Goal: Use online tool/utility: Utilize a website feature to perform a specific function

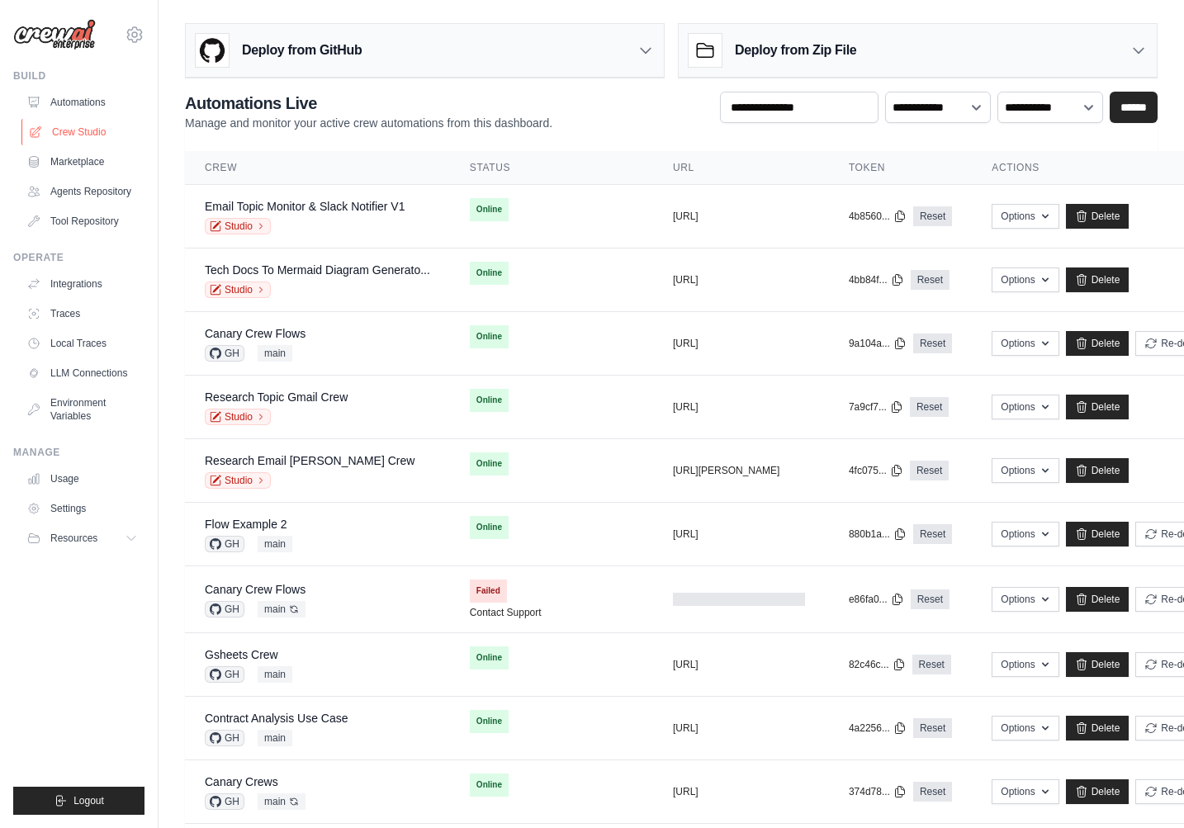
click at [94, 131] on link "Crew Studio" at bounding box center [83, 132] width 125 height 26
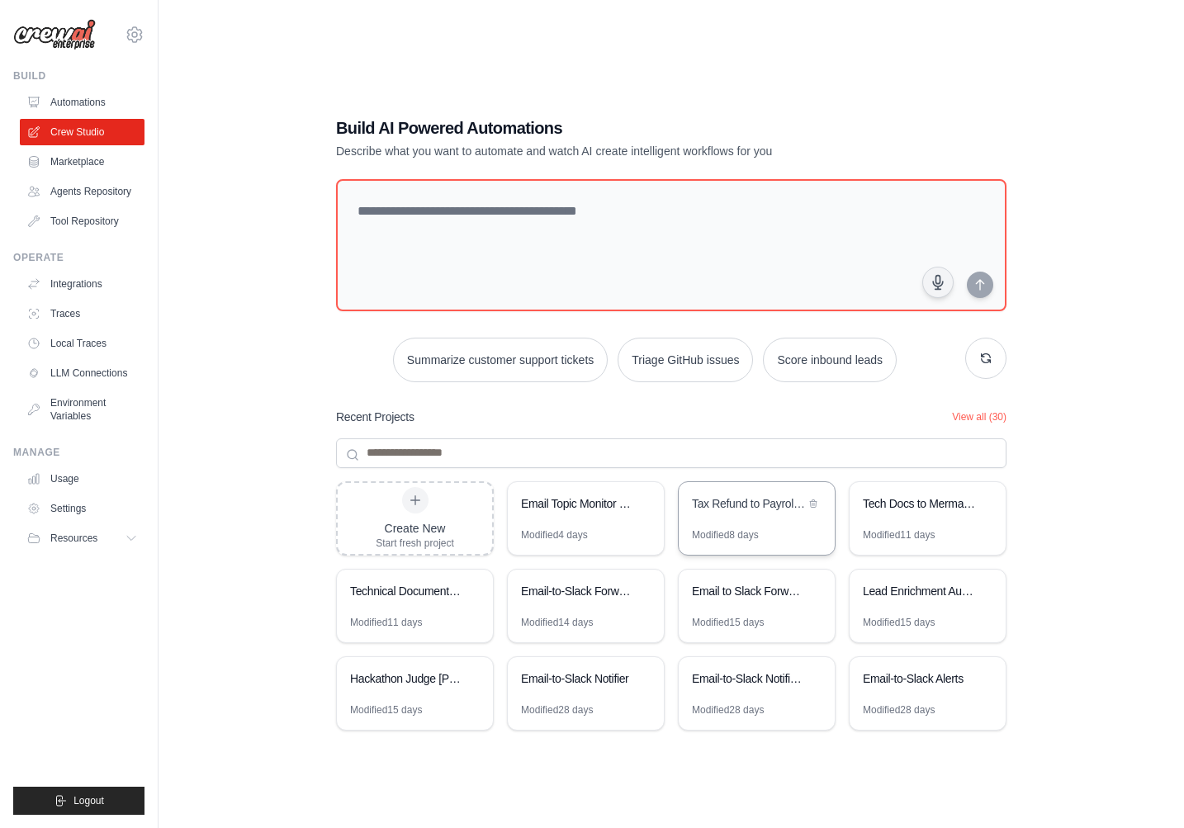
click at [738, 519] on div "Tax Refund to Payroll Wallet Converter" at bounding box center [757, 505] width 156 height 46
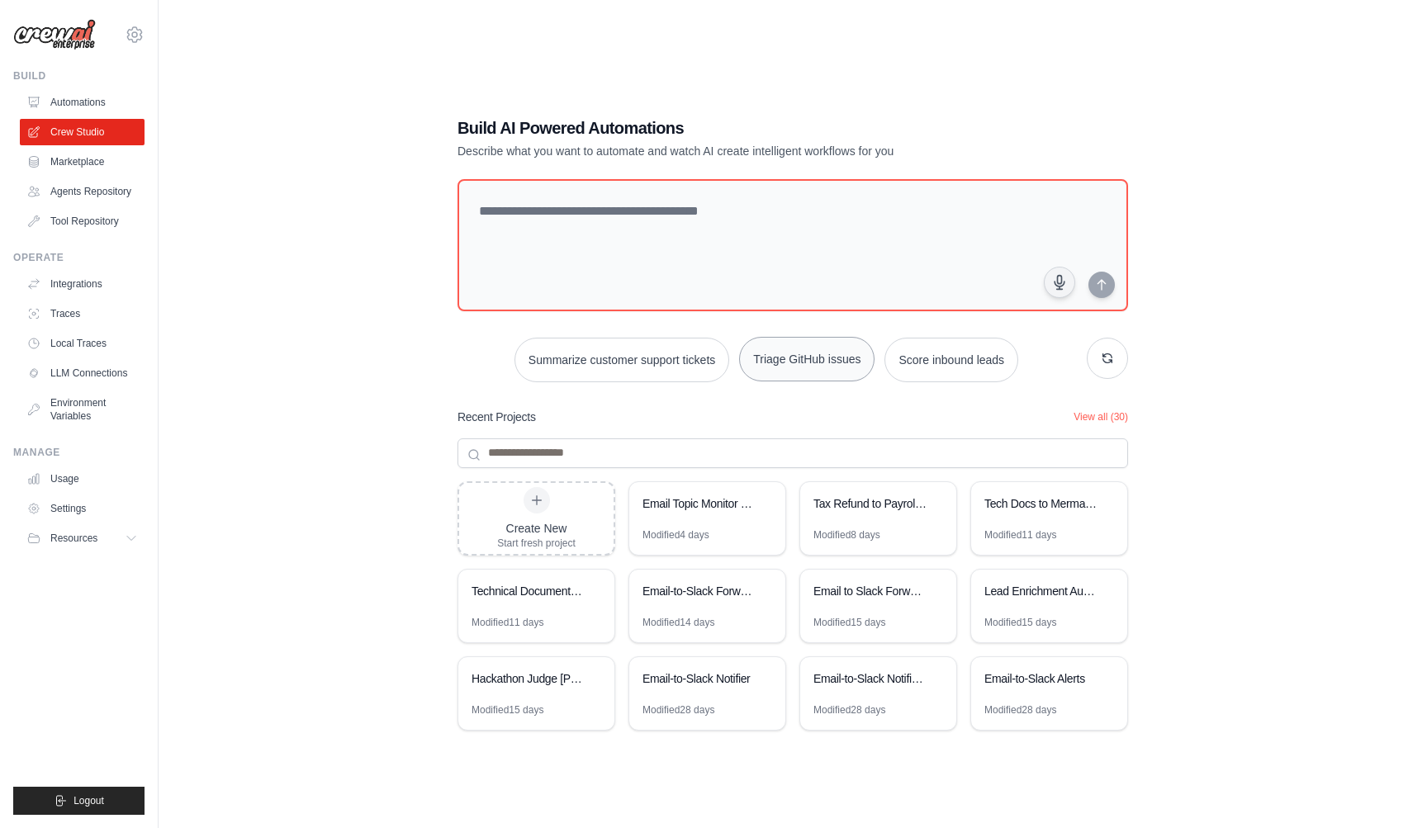
click at [828, 369] on button "Triage GitHub issues" at bounding box center [806, 359] width 135 height 45
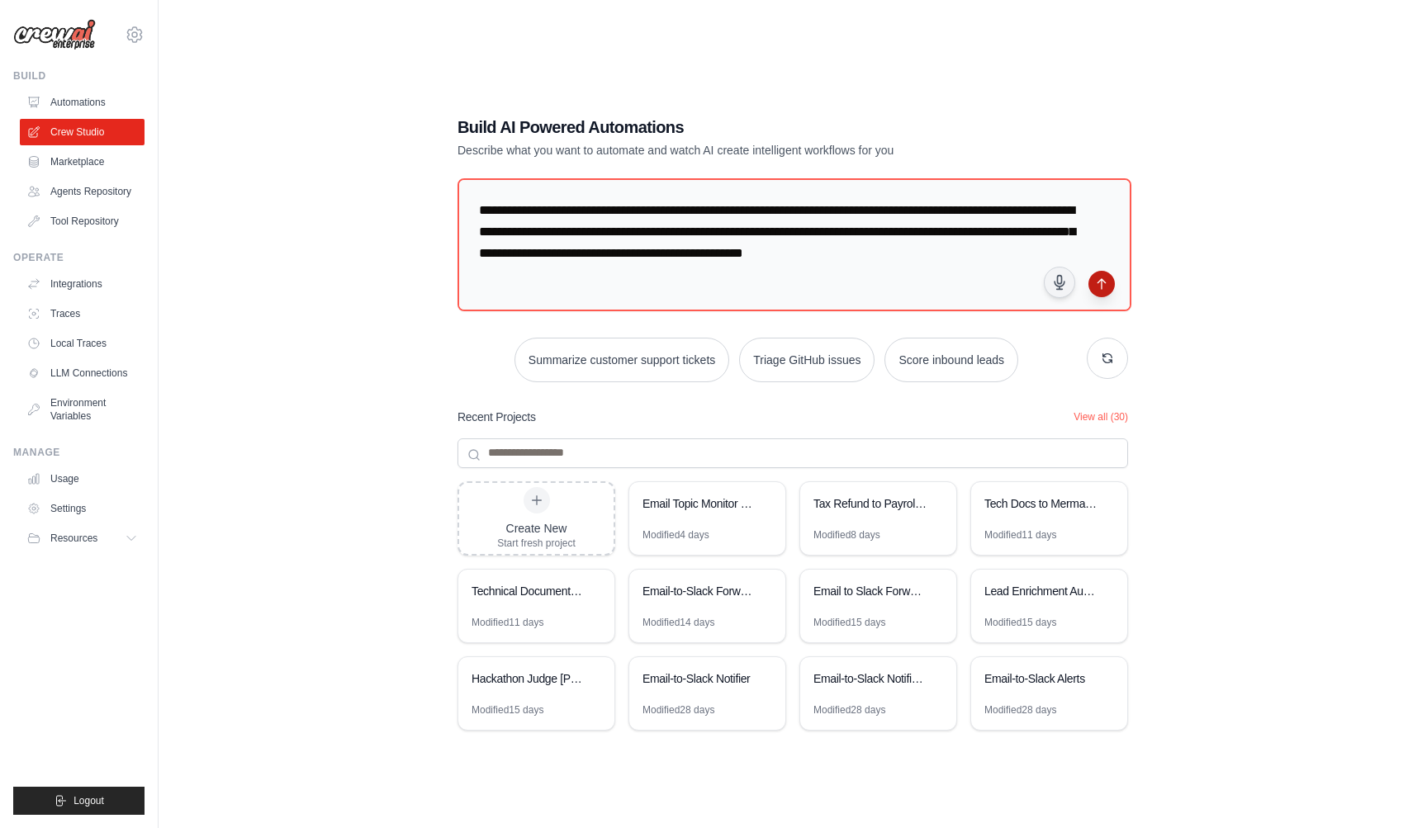
click at [1107, 290] on icon "submit" at bounding box center [1101, 283] width 13 height 13
click at [567, 235] on textarea "**********" at bounding box center [795, 244] width 674 height 133
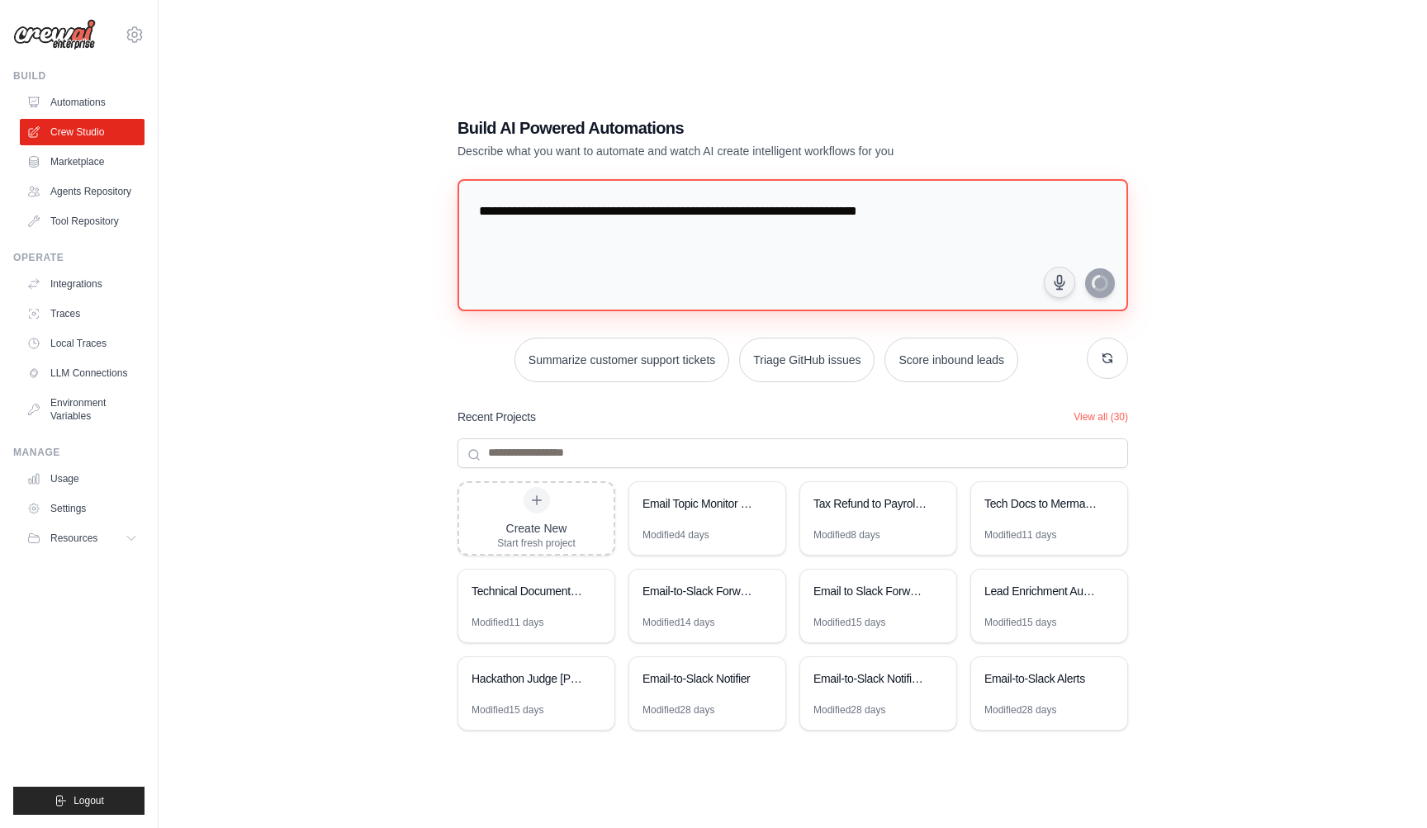
type textarea "**********"
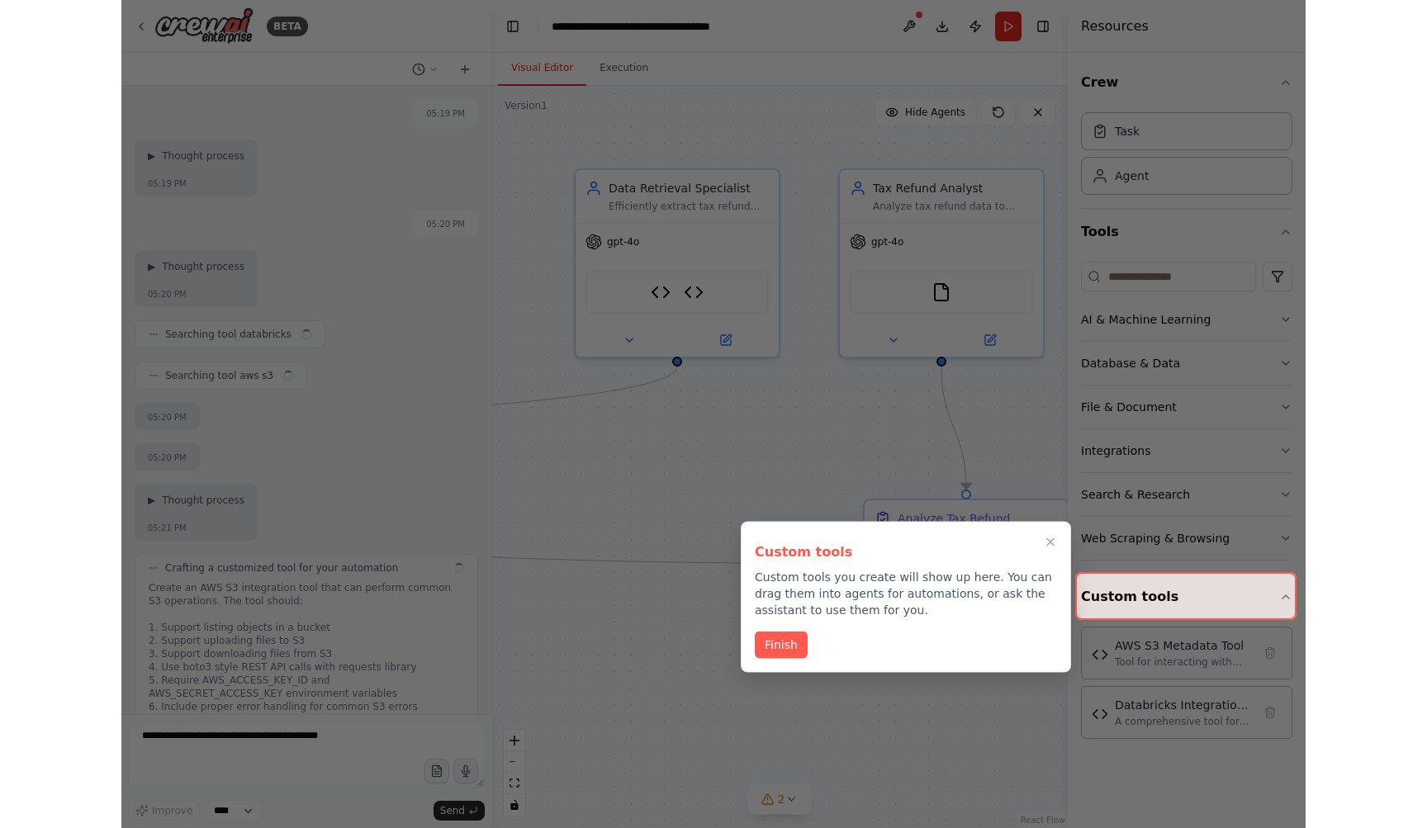
scroll to position [3443, 0]
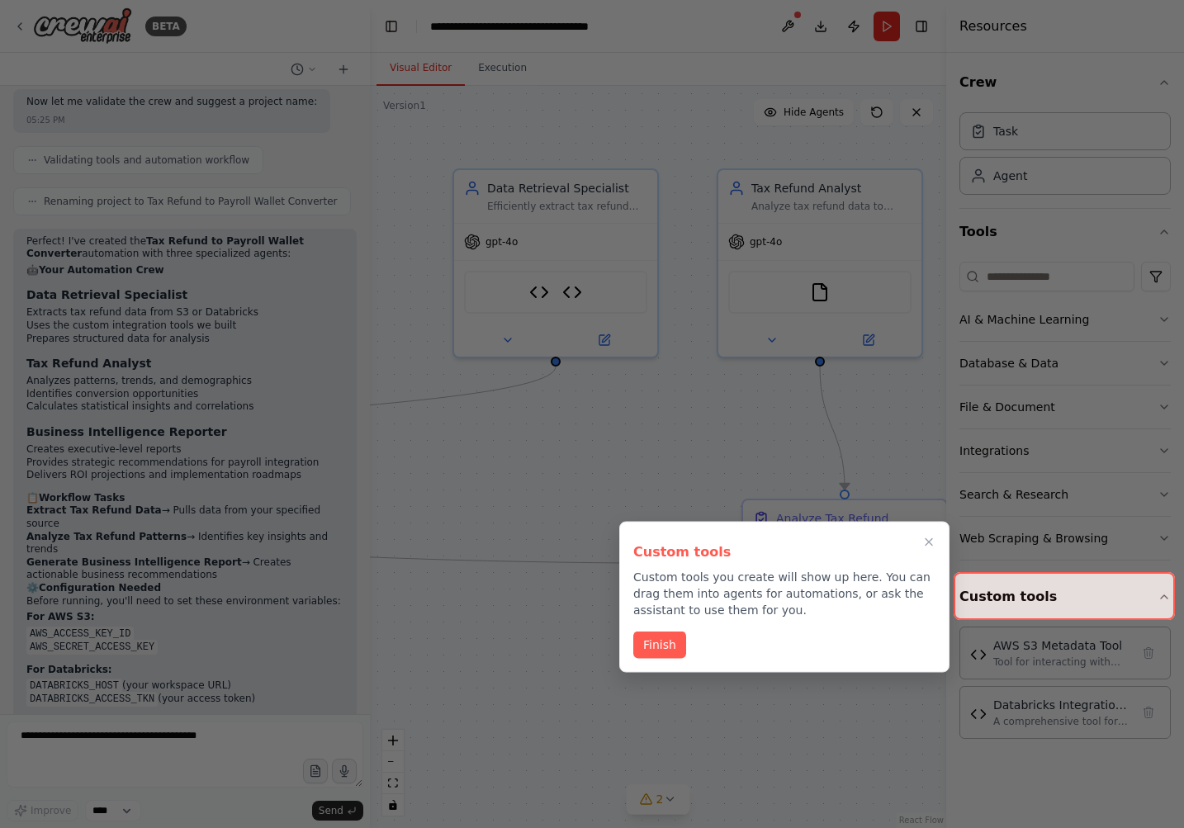
click at [911, 74] on div at bounding box center [592, 414] width 1184 height 828
click at [927, 542] on icon "Close walkthrough" at bounding box center [929, 542] width 15 height 15
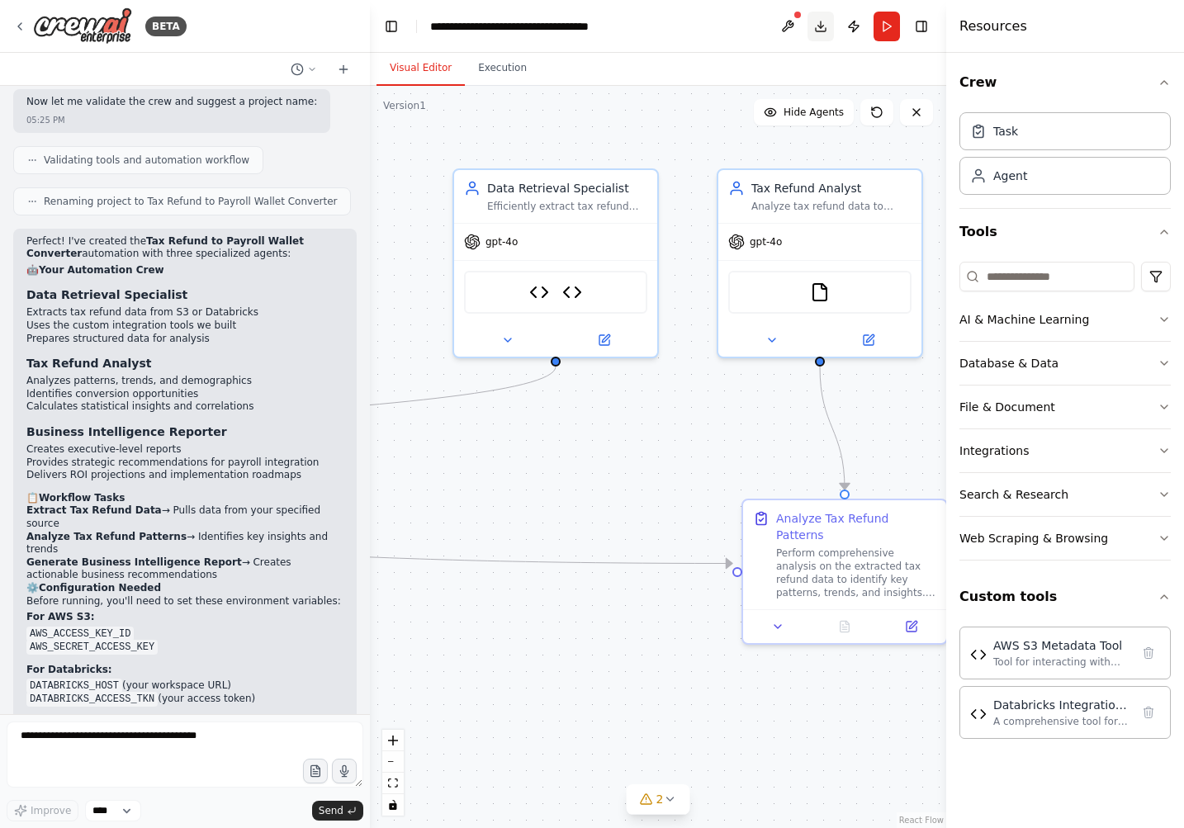
click at [822, 25] on button "Download" at bounding box center [821, 27] width 26 height 30
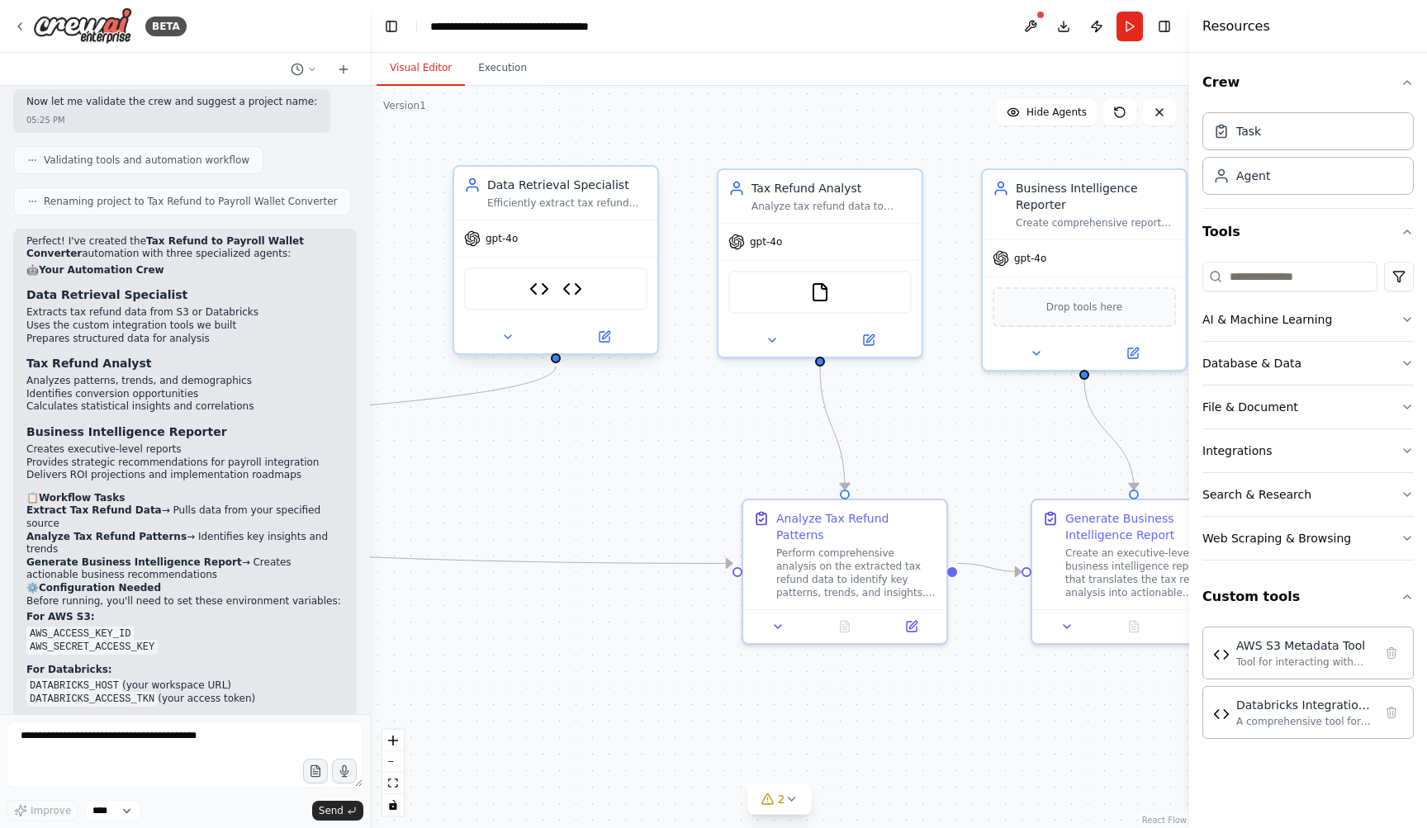
click at [596, 292] on div "AWS S3 Metadata Tool Databricks Integration Tool" at bounding box center [555, 289] width 183 height 43
click at [809, 283] on div "FileReadTool" at bounding box center [819, 289] width 183 height 43
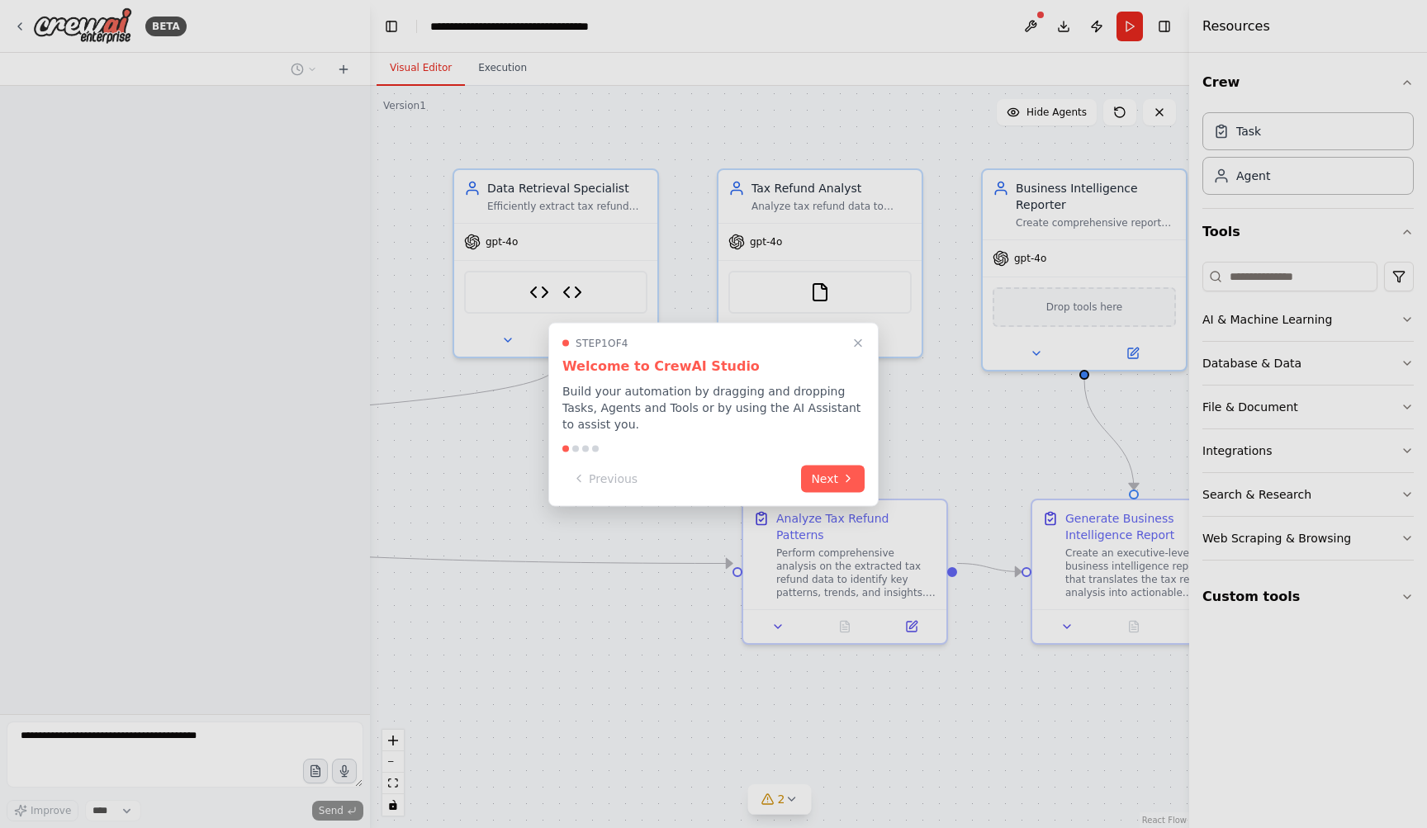
scroll to position [3443, 0]
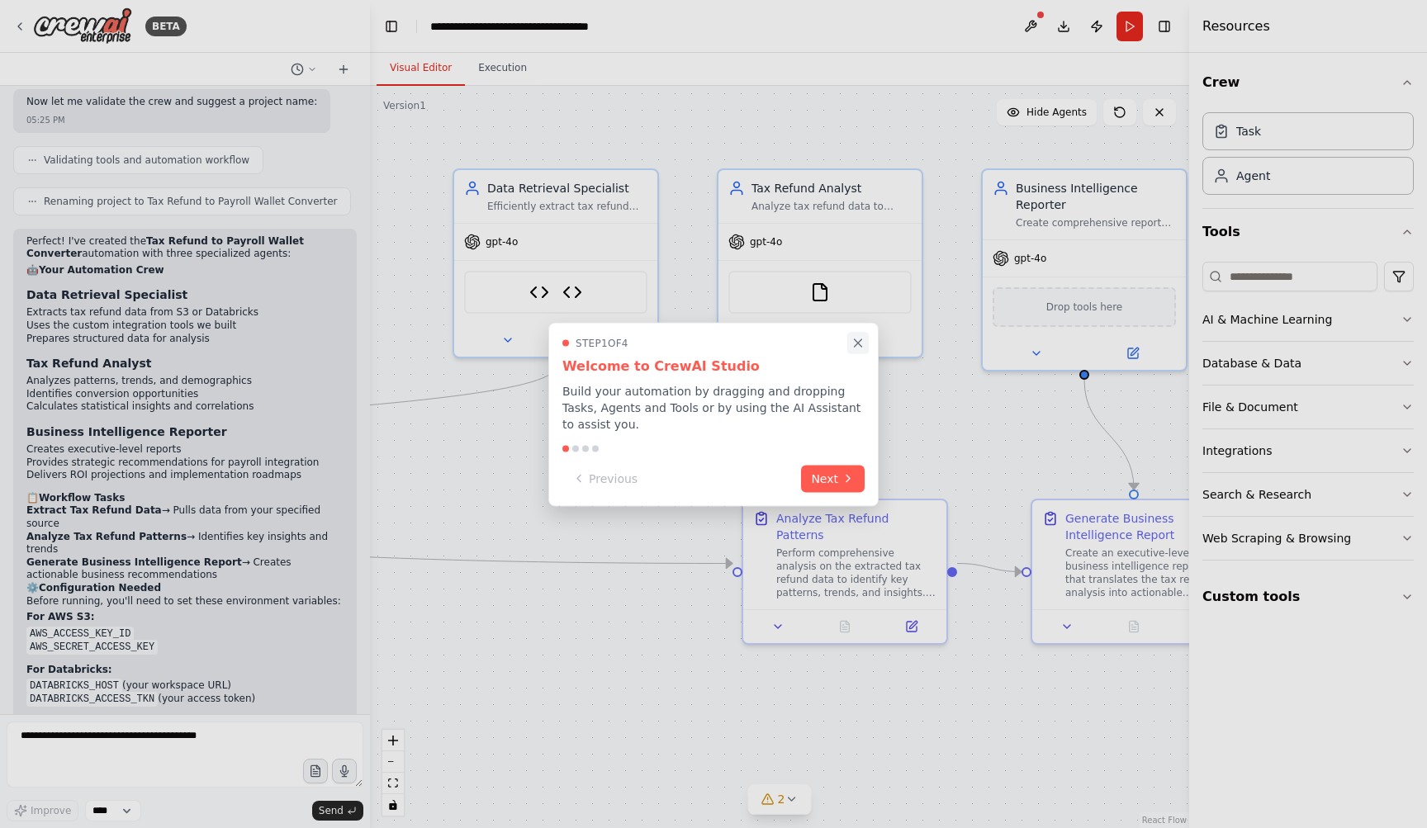
click at [861, 341] on icon "Close walkthrough" at bounding box center [858, 342] width 7 height 7
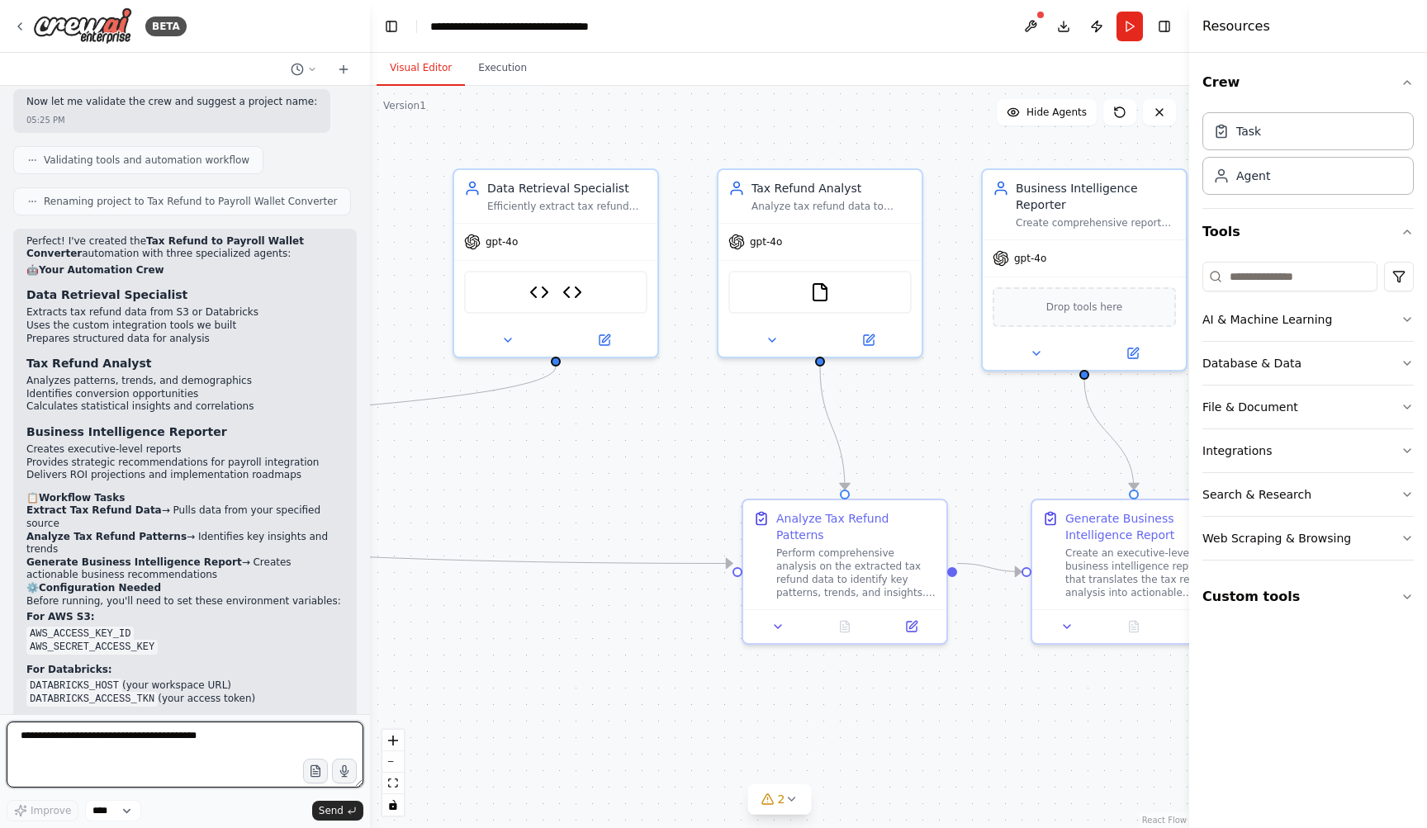
click at [196, 750] on textarea at bounding box center [185, 755] width 357 height 66
type textarea "***"
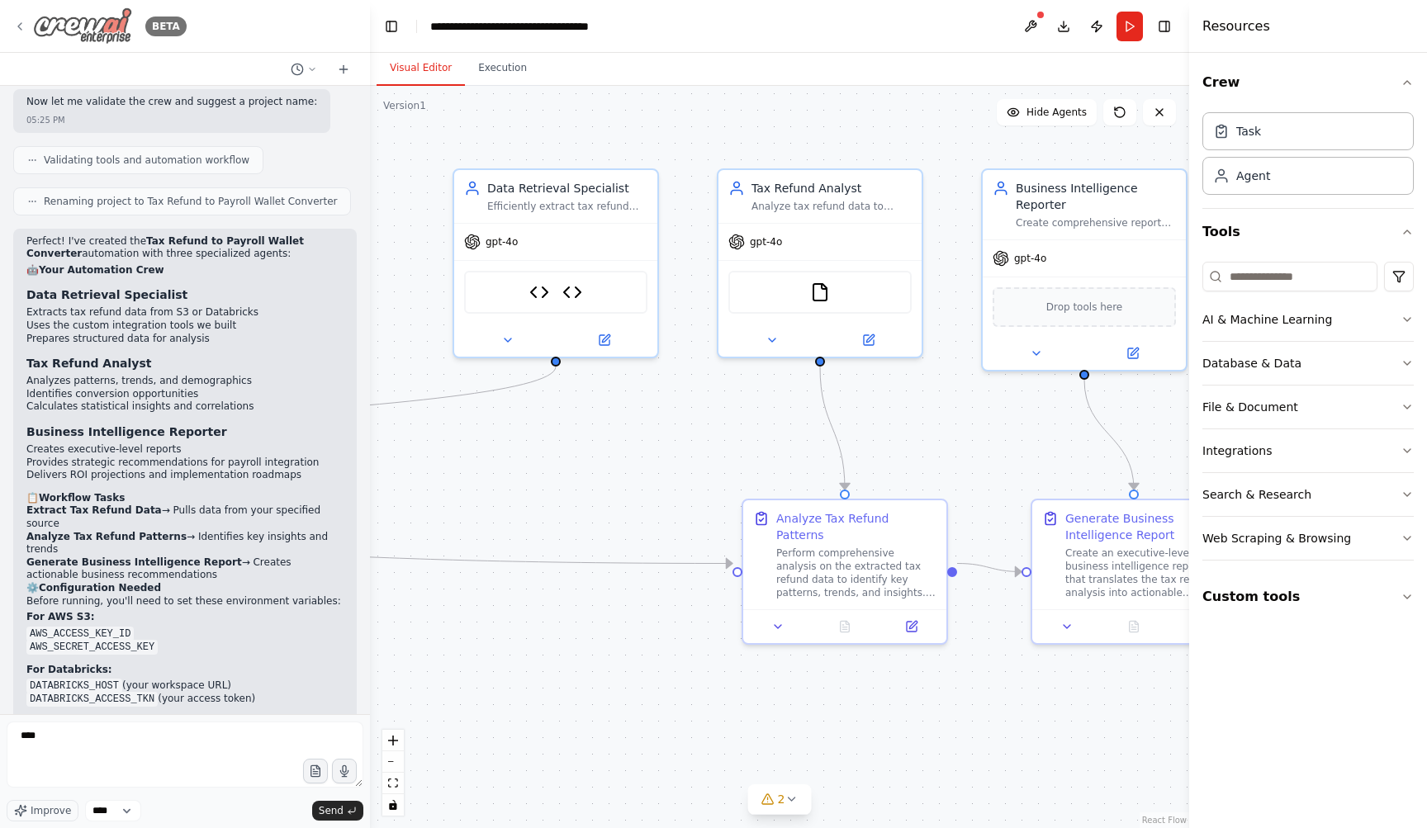
click at [21, 20] on icon at bounding box center [19, 26] width 13 height 13
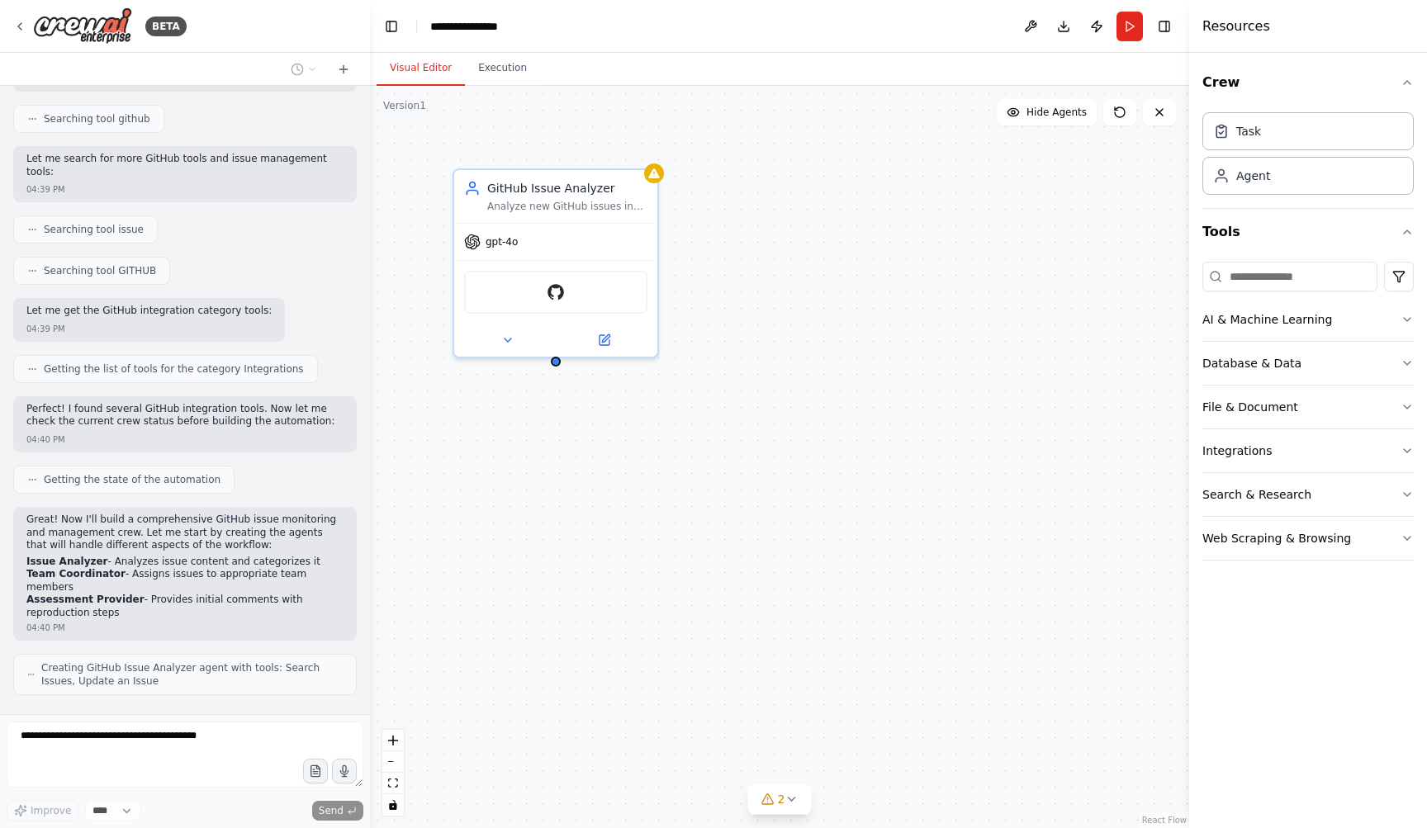
scroll to position [341, 0]
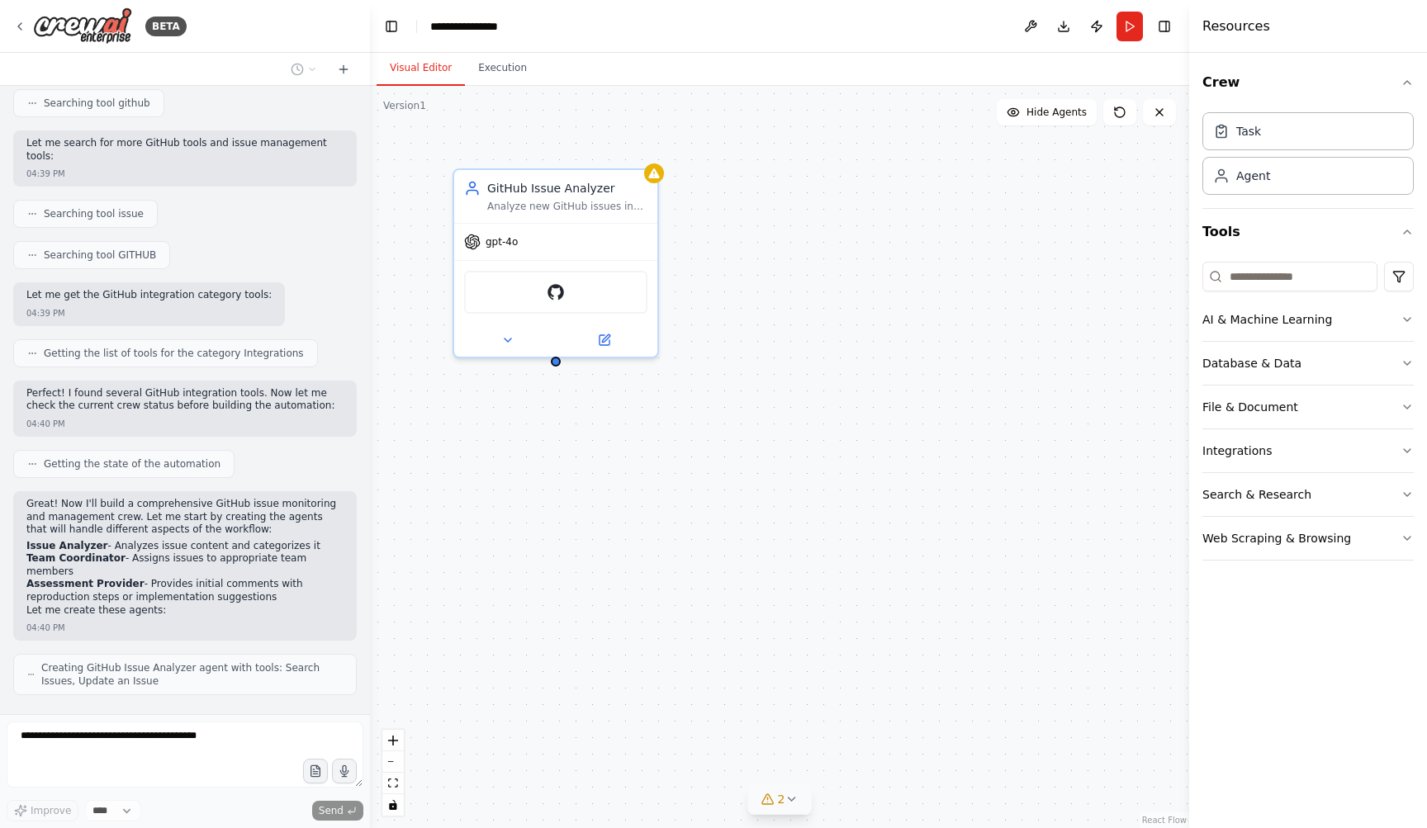
click at [778, 802] on span "2" at bounding box center [781, 799] width 7 height 17
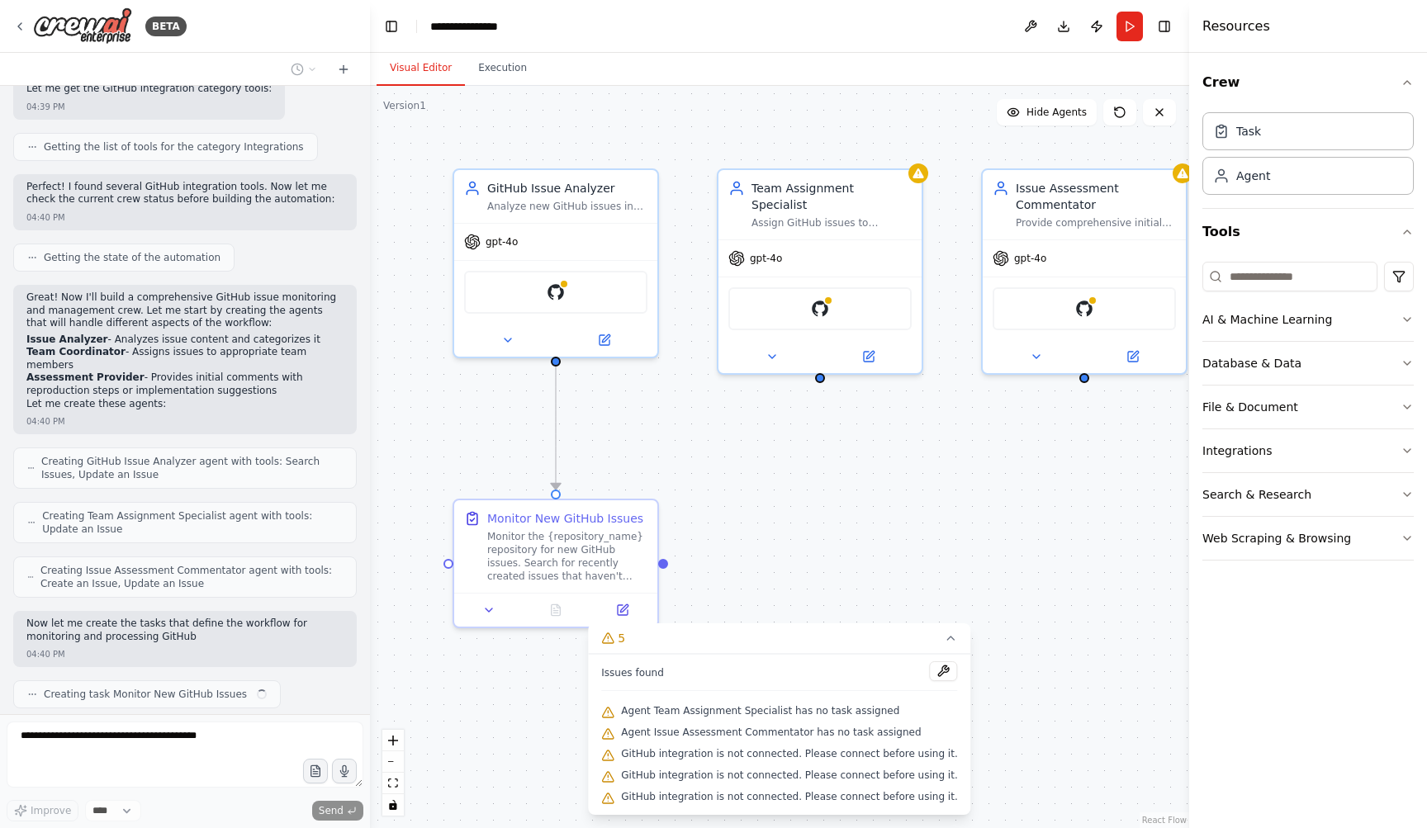
scroll to position [560, 0]
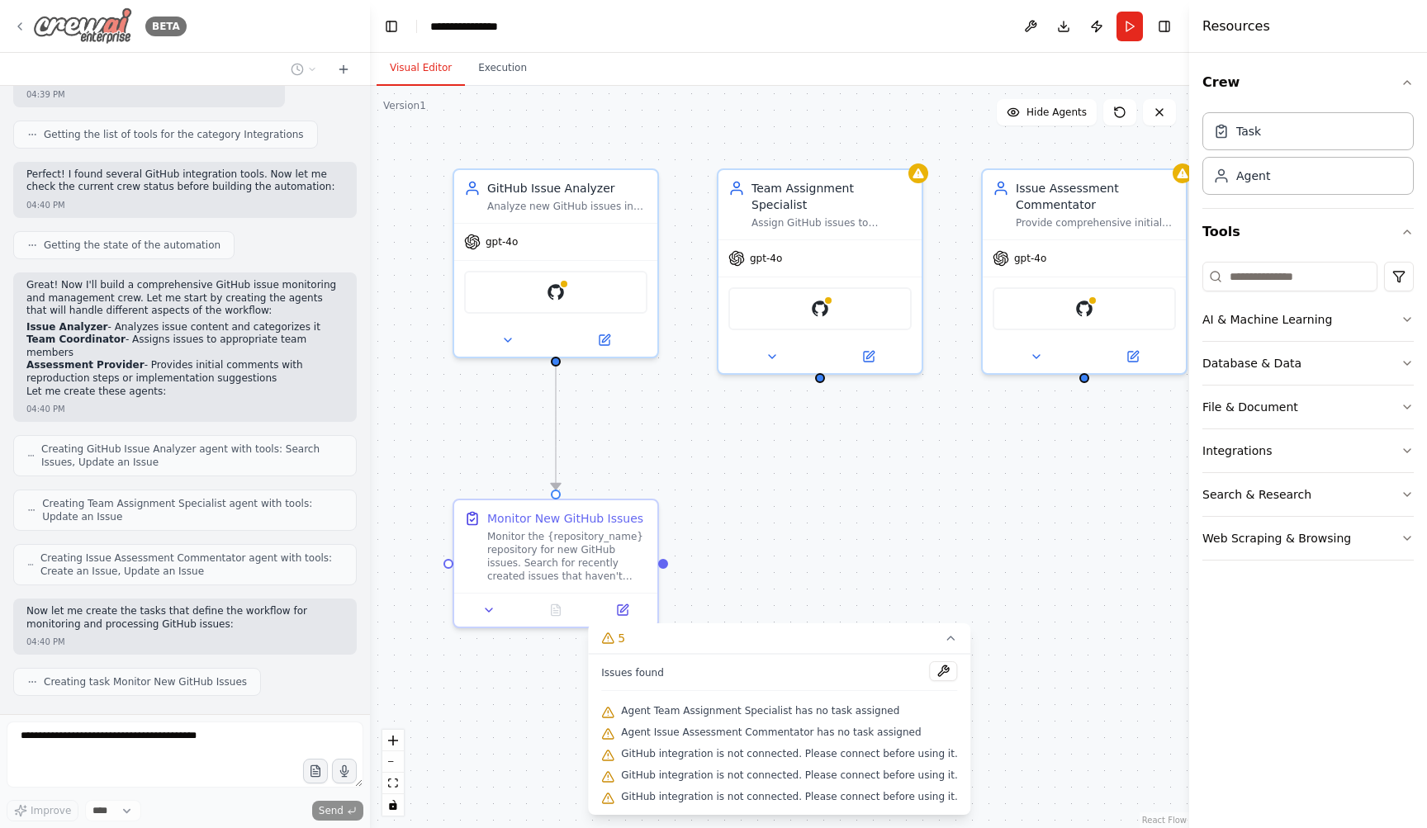
click at [21, 28] on icon at bounding box center [19, 26] width 13 height 13
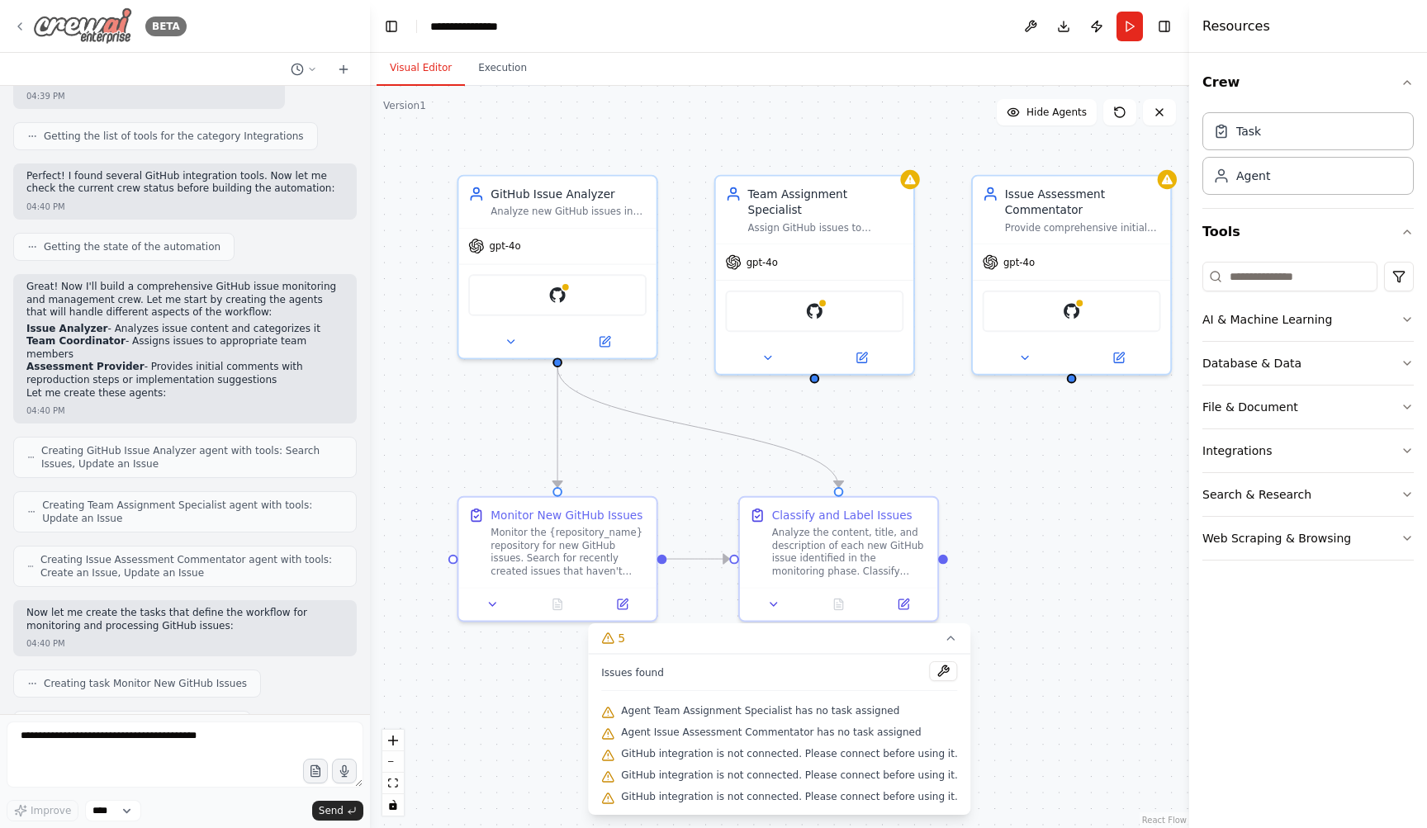
click at [19, 23] on icon at bounding box center [19, 26] width 13 height 13
